Goal: Task Accomplishment & Management: Manage account settings

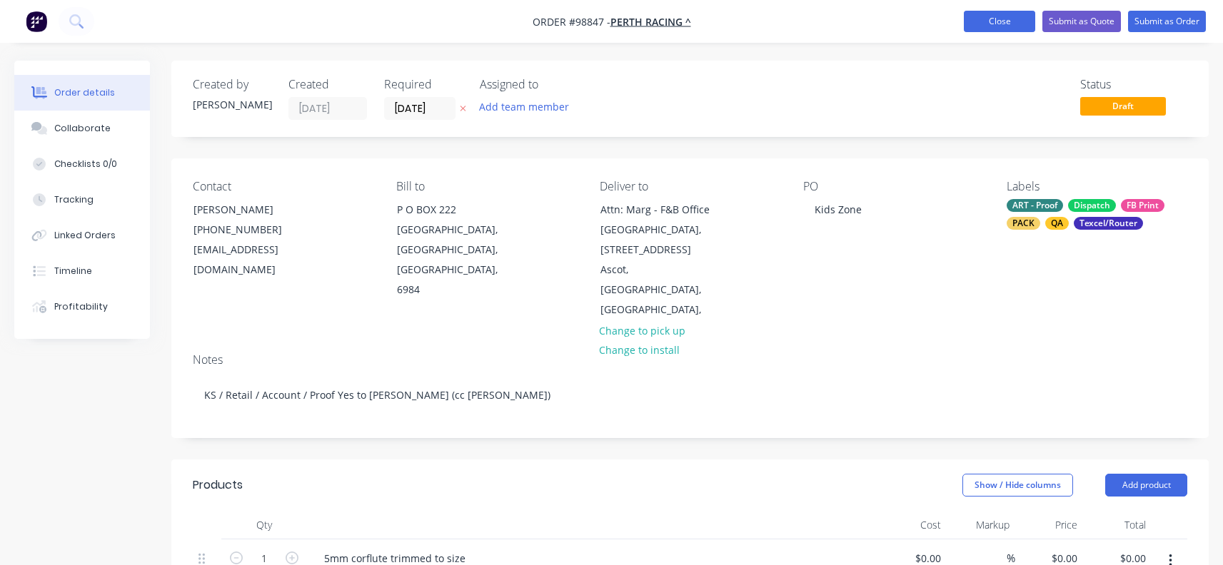
click at [1013, 17] on button "Close" at bounding box center [999, 21] width 71 height 21
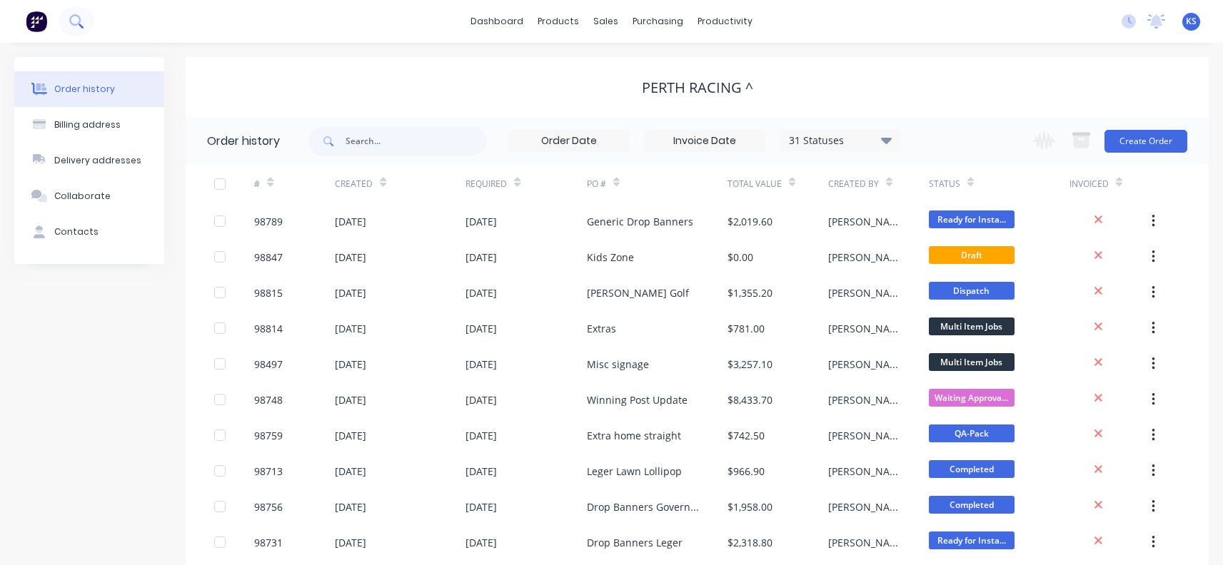
click at [81, 21] on icon at bounding box center [76, 21] width 14 height 14
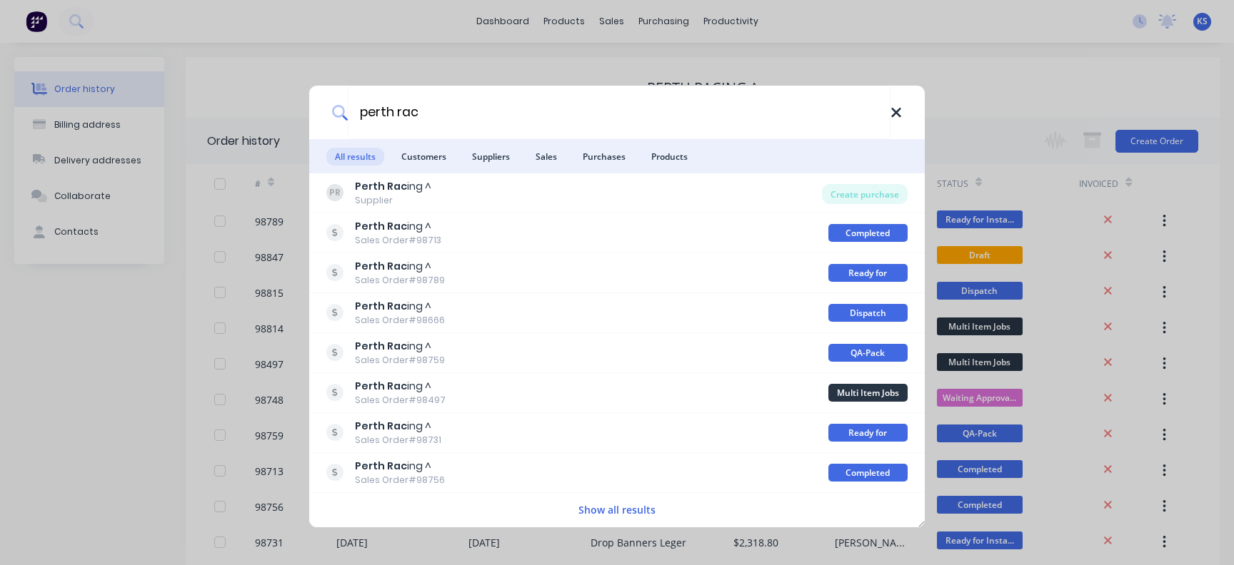
type input "perth rac"
click at [896, 112] on icon at bounding box center [895, 112] width 9 height 9
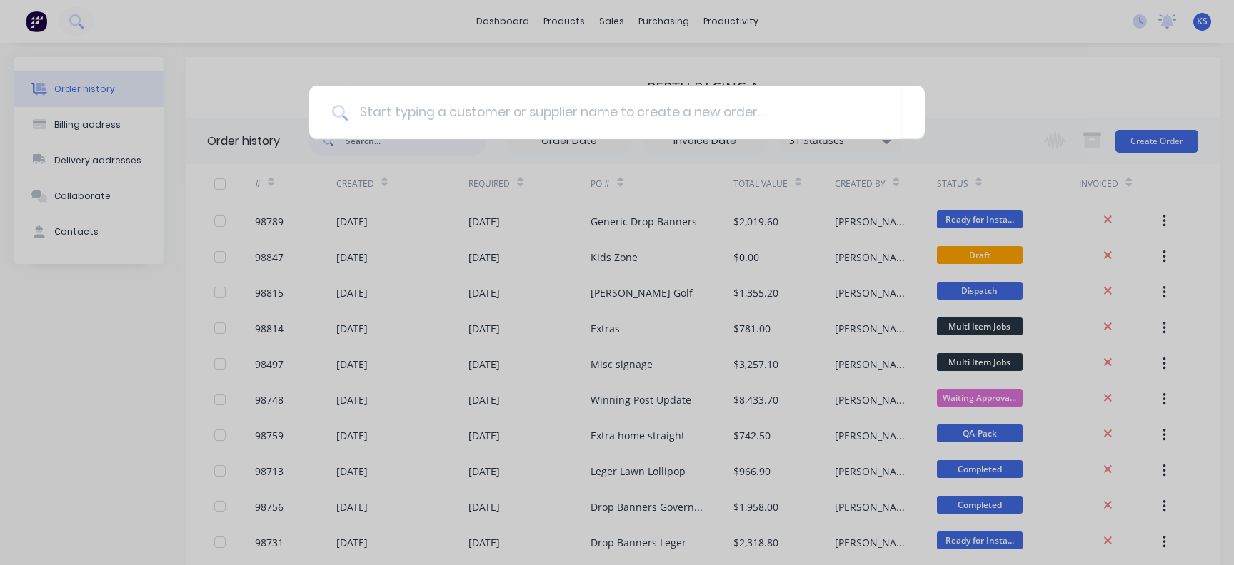
click at [635, 397] on div at bounding box center [617, 282] width 1234 height 565
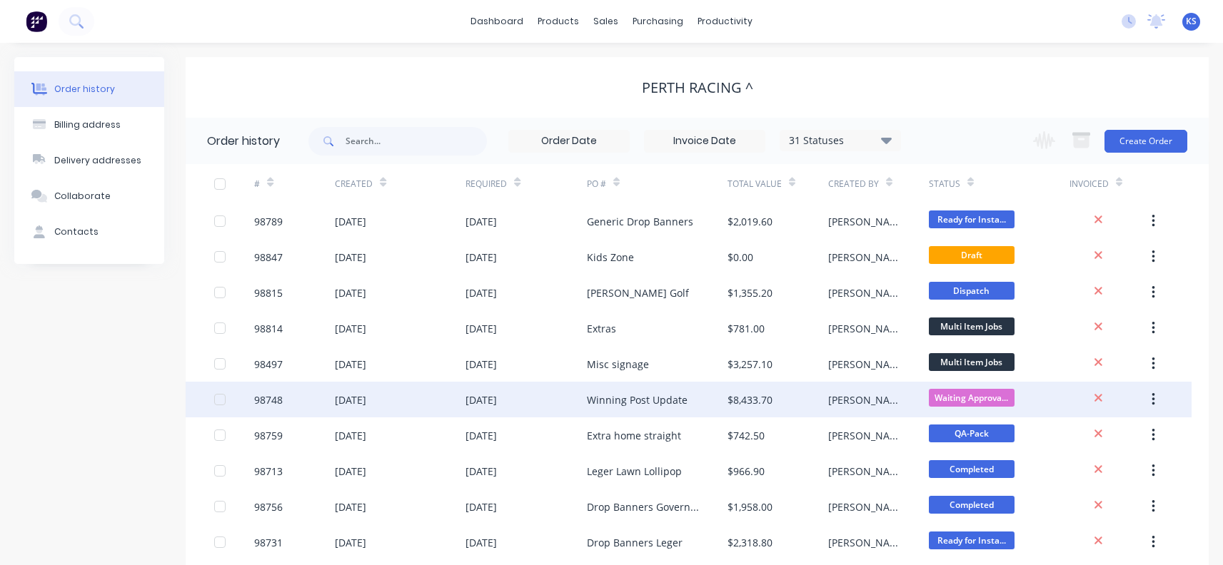
click at [491, 403] on div "[DATE]" at bounding box center [481, 400] width 31 height 15
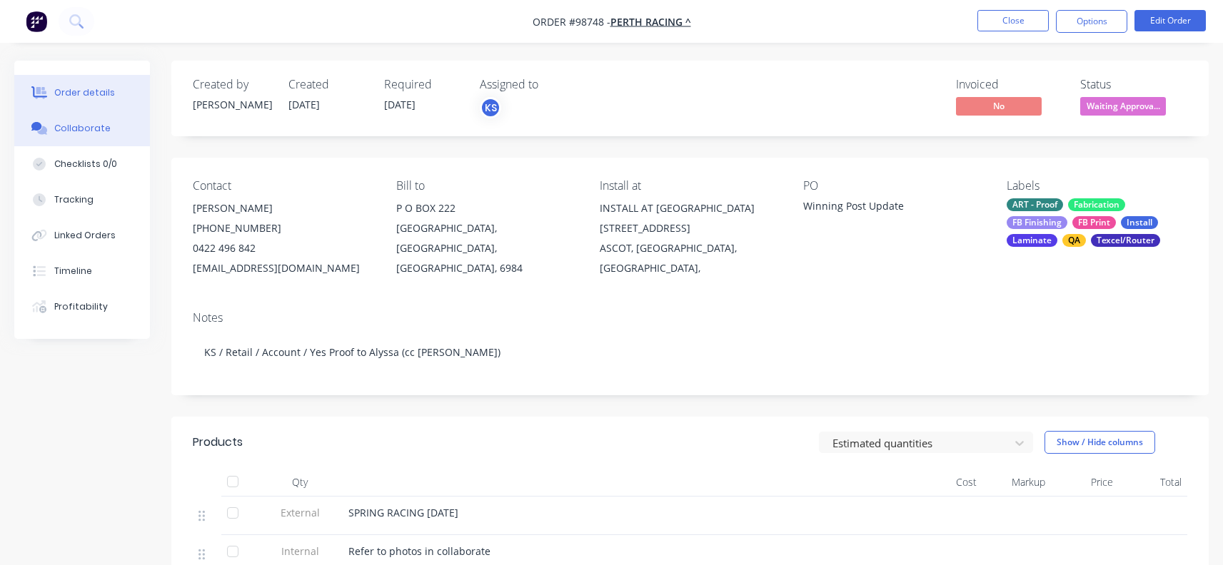
click at [51, 119] on button "Collaborate" at bounding box center [82, 129] width 136 height 36
